Goal: Task Accomplishment & Management: Manage account settings

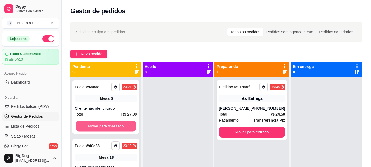
click at [105, 126] on button "Mover para finalizado" at bounding box center [106, 126] width 60 height 11
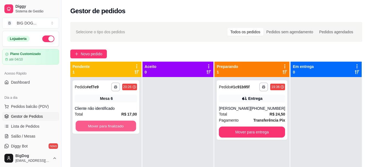
click at [105, 126] on button "Mover para finalizado" at bounding box center [106, 126] width 60 height 11
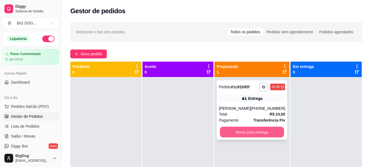
click at [240, 137] on button "Mover para entrega" at bounding box center [252, 132] width 64 height 11
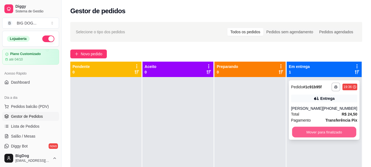
click at [322, 136] on button "Mover para finalizado" at bounding box center [324, 132] width 64 height 11
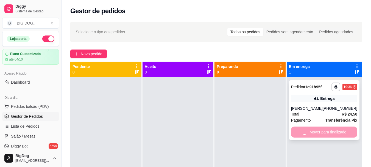
click at [322, 136] on div "Mover para finalizado" at bounding box center [324, 131] width 66 height 11
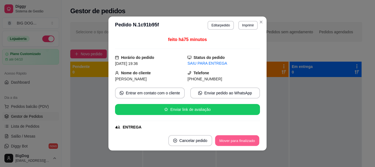
click at [243, 141] on button "Mover para finalizado" at bounding box center [237, 140] width 44 height 11
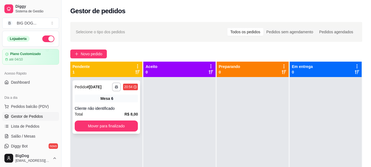
click at [109, 132] on div "**********" at bounding box center [107, 106] width 68 height 53
click at [105, 130] on button "Mover para finalizado" at bounding box center [106, 125] width 63 height 11
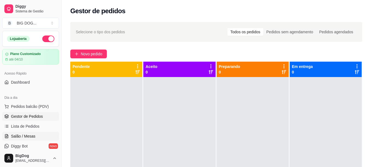
click at [34, 135] on span "Salão / Mesas" at bounding box center [23, 135] width 24 height 5
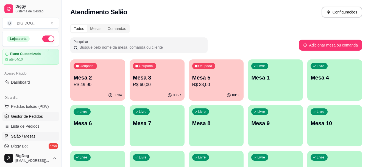
click at [21, 117] on span "Gestor de Pedidos" at bounding box center [27, 115] width 32 height 5
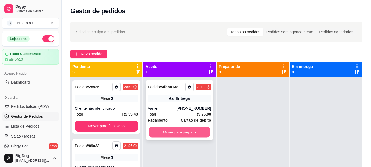
click at [180, 134] on button "Mover para preparo" at bounding box center [179, 132] width 61 height 11
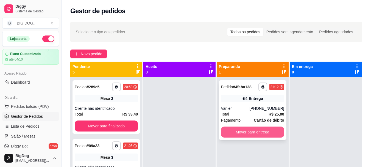
click at [258, 133] on button "Mover para entrega" at bounding box center [252, 131] width 63 height 11
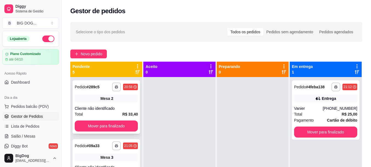
click at [114, 133] on div "**********" at bounding box center [107, 106] width 68 height 53
click at [102, 121] on button "Mover para finalizado" at bounding box center [106, 125] width 63 height 11
click at [101, 127] on button "Mover para finalizado" at bounding box center [106, 125] width 63 height 11
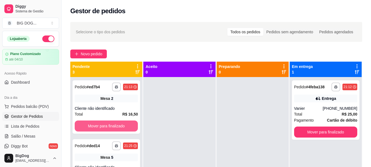
click at [101, 127] on button "Mover para finalizado" at bounding box center [106, 125] width 63 height 11
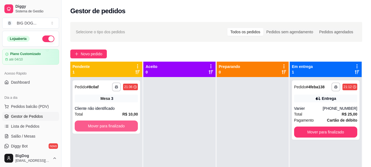
click at [101, 127] on button "Mover para finalizado" at bounding box center [106, 125] width 63 height 11
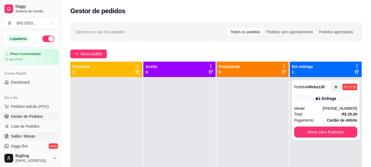
click at [19, 138] on span "Salão / Mesas" at bounding box center [23, 135] width 24 height 5
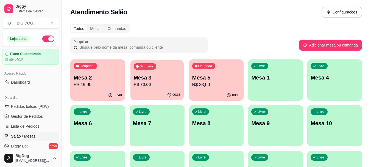
click at [158, 69] on div "Ocupada Mesa 3 R$ 70,00" at bounding box center [156, 75] width 53 height 30
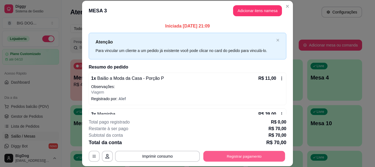
click at [249, 153] on button "Registrar pagamento" at bounding box center [245, 156] width 82 height 11
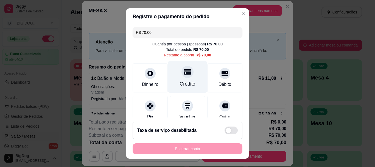
click at [175, 67] on div "Crédito" at bounding box center [187, 77] width 39 height 32
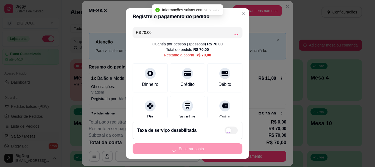
type input "R$ 0,00"
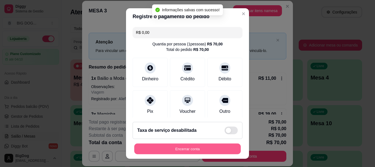
click at [178, 148] on button "Encerrar conta" at bounding box center [187, 148] width 107 height 11
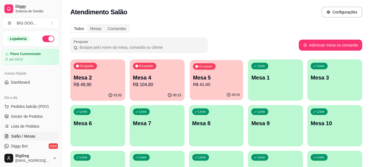
click at [225, 84] on p "R$ 41,00" at bounding box center [216, 84] width 47 height 6
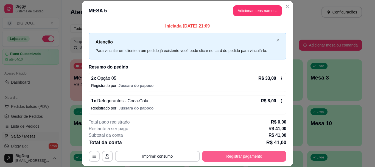
click at [228, 153] on button "Registrar pagamento" at bounding box center [244, 156] width 84 height 11
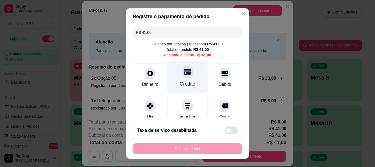
click at [184, 73] on icon at bounding box center [187, 71] width 7 height 7
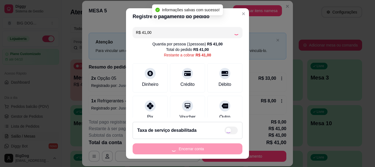
type input "R$ 0,00"
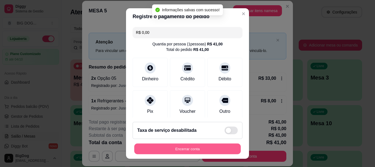
click at [180, 148] on button "Encerrar conta" at bounding box center [187, 148] width 107 height 11
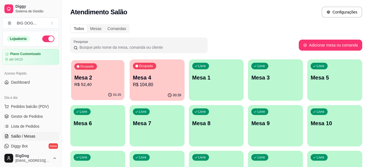
click at [102, 75] on p "Mesa 2" at bounding box center [97, 77] width 47 height 7
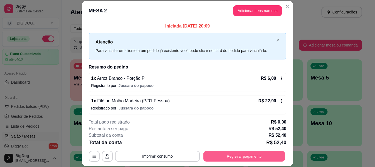
click at [213, 154] on button "Registrar pagamento" at bounding box center [245, 156] width 82 height 11
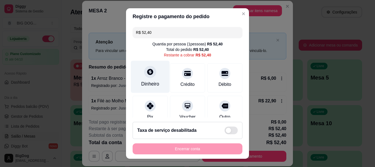
click at [140, 80] on div "Dinheiro" at bounding box center [150, 77] width 39 height 32
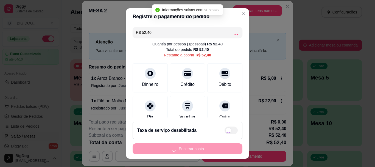
type input "R$ 0,00"
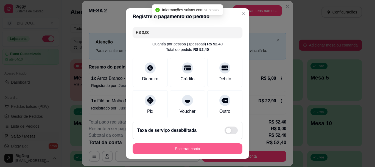
click at [197, 148] on button "Encerrar conta" at bounding box center [188, 148] width 110 height 11
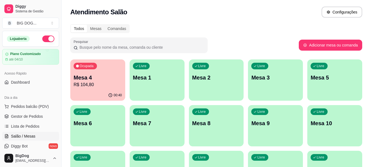
click at [98, 78] on p "Mesa 4" at bounding box center [98, 78] width 48 height 8
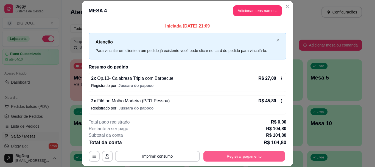
click at [218, 154] on button "Registrar pagamento" at bounding box center [245, 156] width 82 height 11
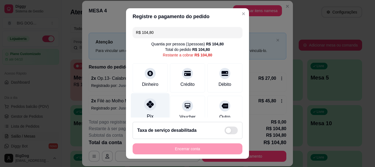
click at [151, 106] on icon at bounding box center [150, 104] width 7 height 7
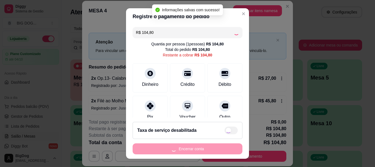
type input "R$ 0,00"
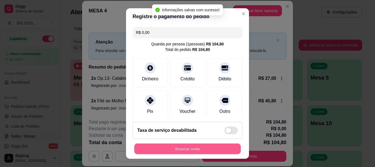
click at [199, 146] on button "Encerrar conta" at bounding box center [187, 148] width 107 height 11
